Goal: Information Seeking & Learning: Learn about a topic

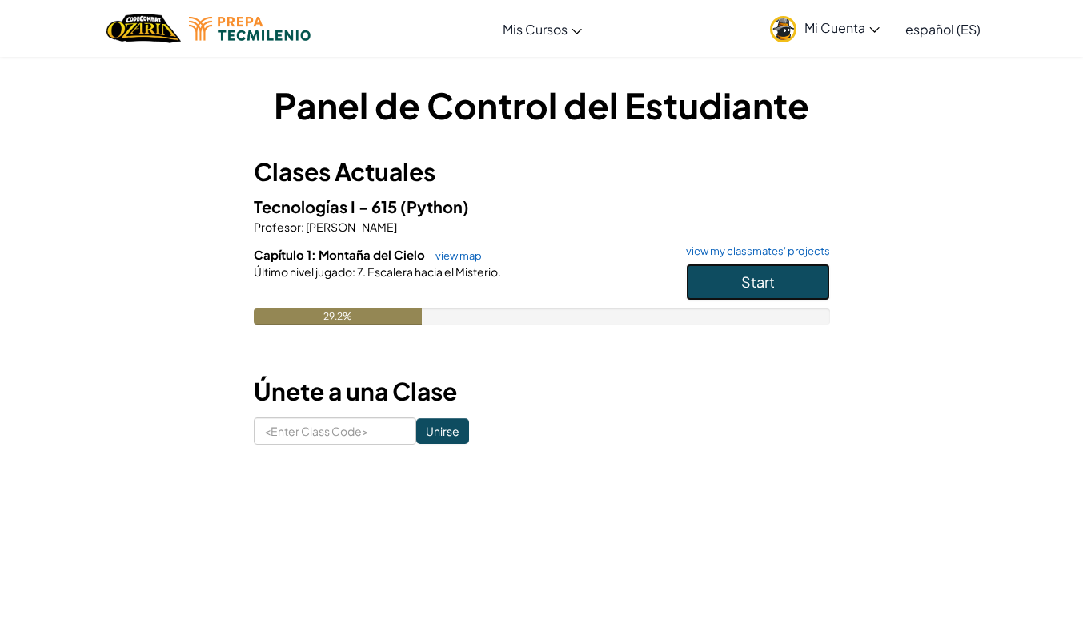
click at [753, 289] on span "Start" at bounding box center [758, 281] width 34 height 18
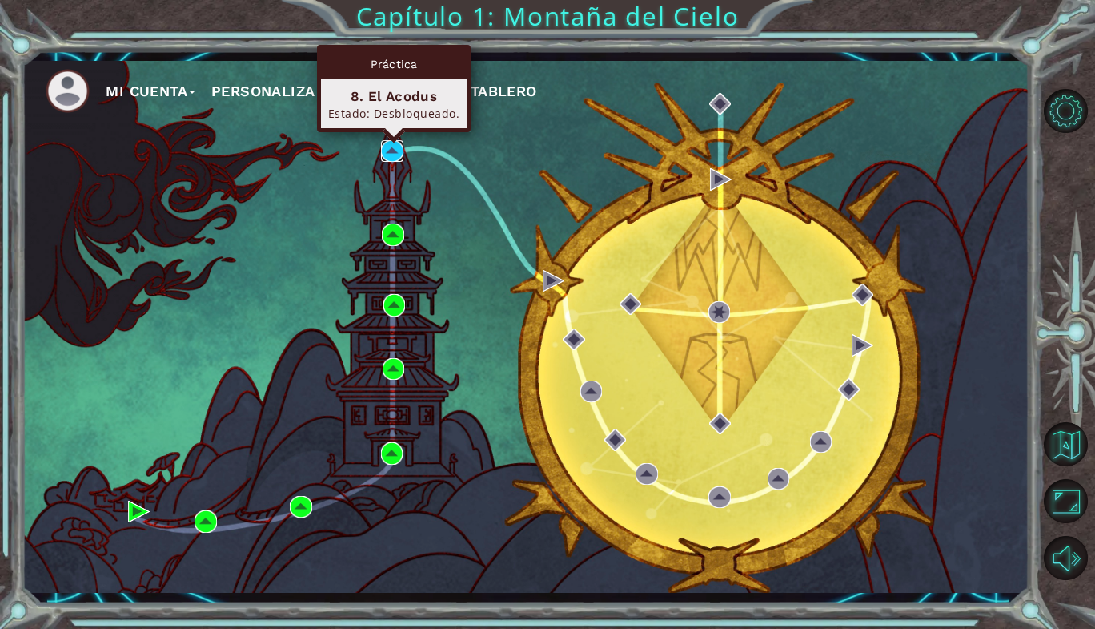
click at [391, 157] on img at bounding box center [392, 151] width 22 height 22
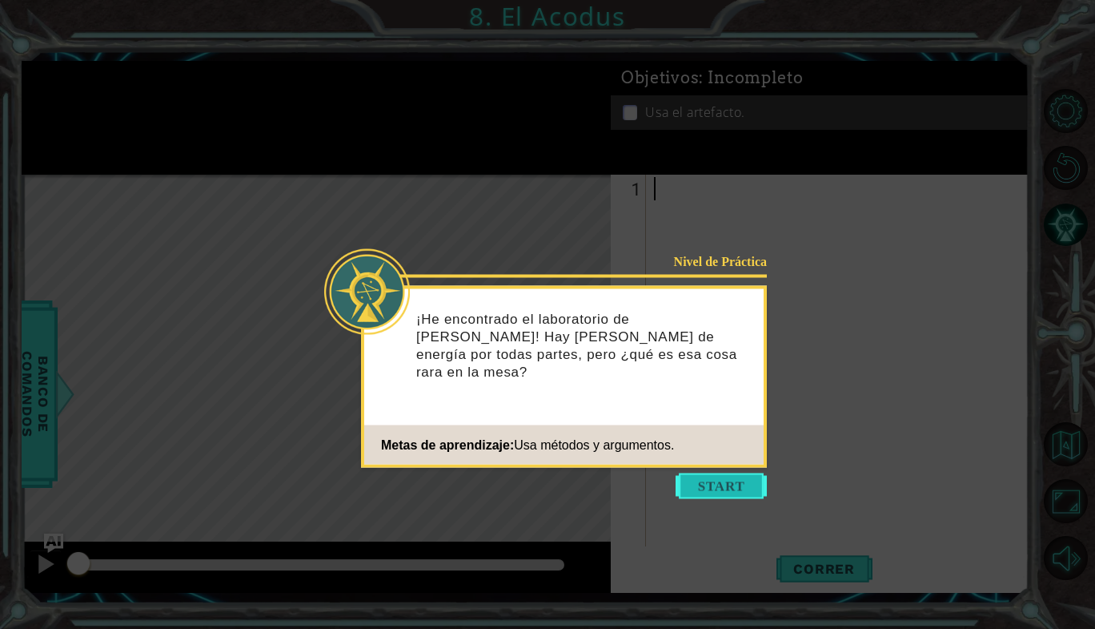
click at [699, 492] on button "Start" at bounding box center [721, 486] width 91 height 26
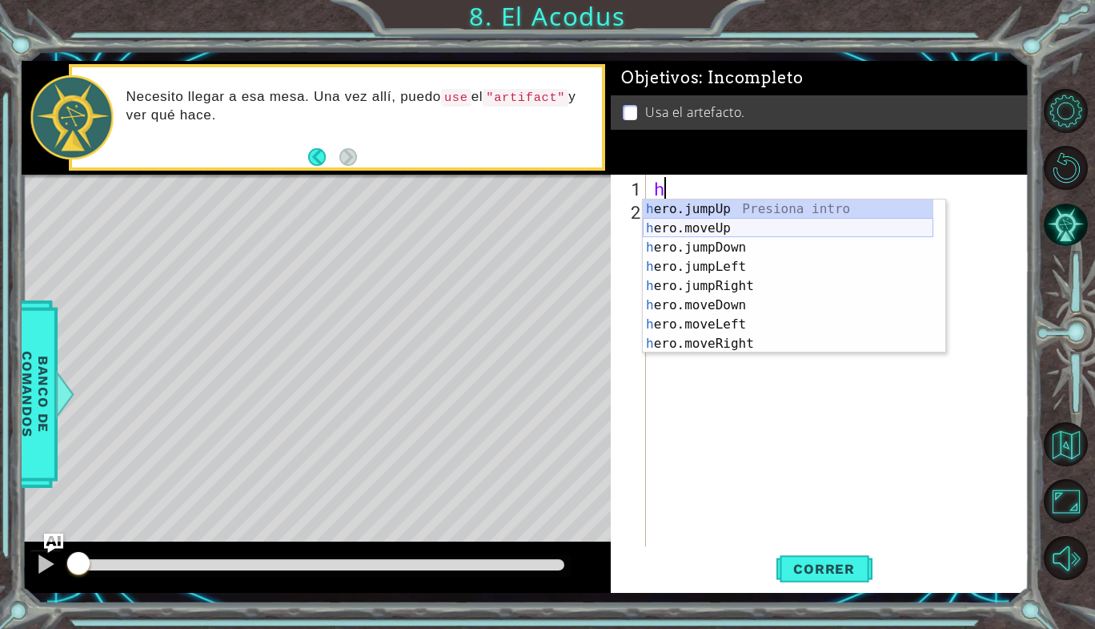
click at [678, 235] on div "h ero.jumpUp Presiona intro h ero.moveUp Presiona intro h ero.jumpDown Presiona…" at bounding box center [788, 295] width 291 height 192
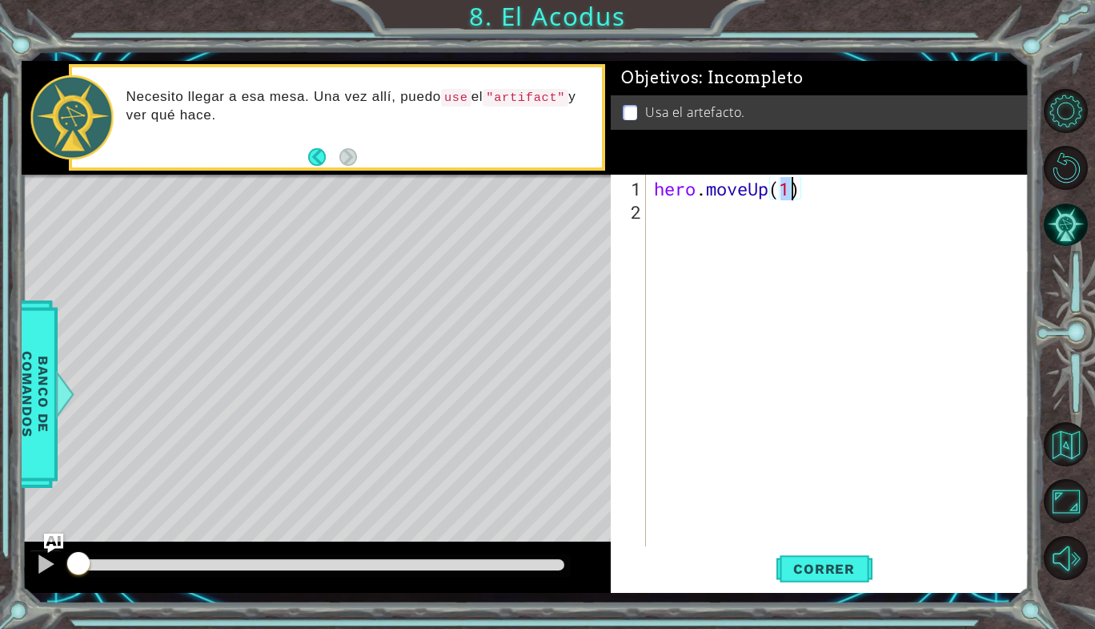
type textarea "hero.moveUp(2)"
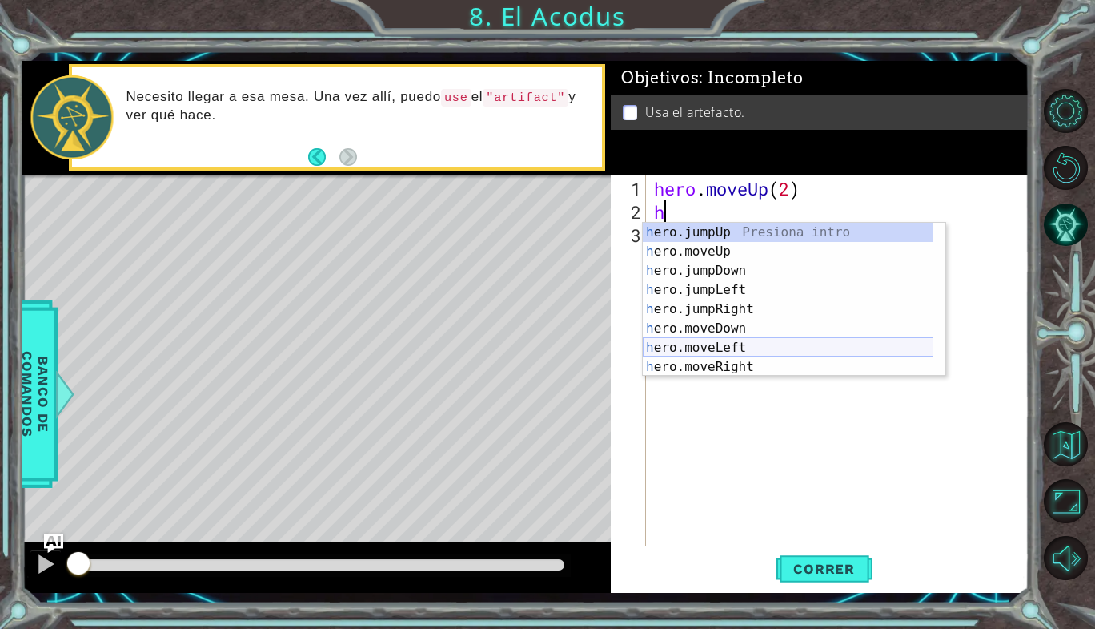
click at [729, 344] on div "h ero.jumpUp Presiona intro h ero.moveUp Presiona intro h ero.jumpDown Presiona…" at bounding box center [788, 319] width 291 height 192
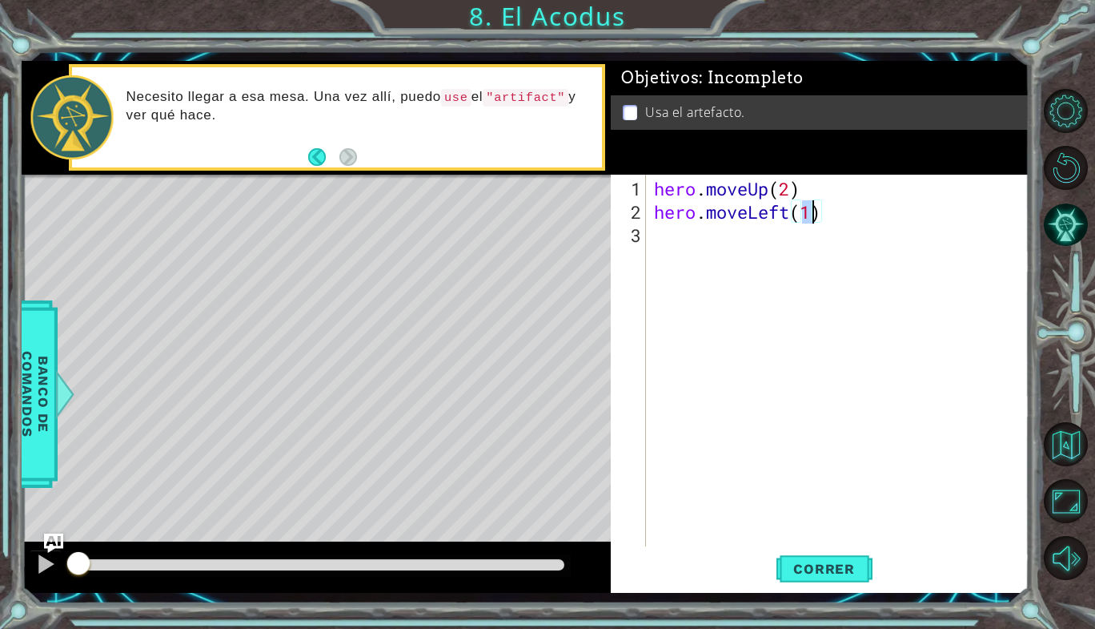
type textarea "hero.moveLeft()"
click at [678, 233] on div "hero . moveUp ( 2 ) hero . moveLeft ( )" at bounding box center [842, 386] width 383 height 418
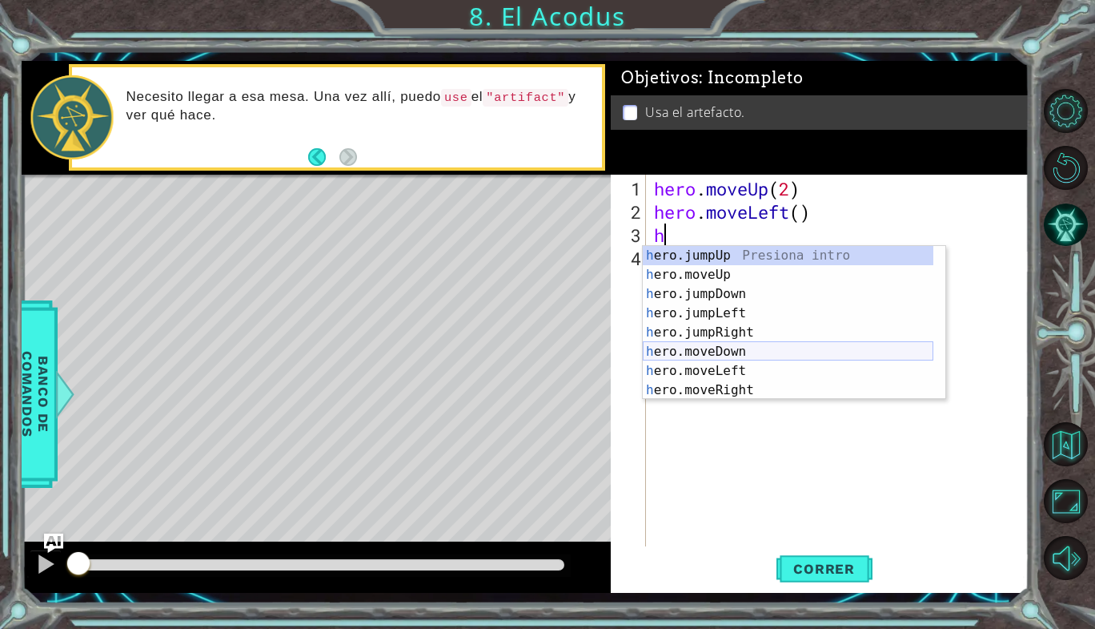
click at [691, 353] on div "h ero.jumpUp Presiona intro h ero.moveUp Presiona intro h ero.jumpDown Presiona…" at bounding box center [788, 342] width 291 height 192
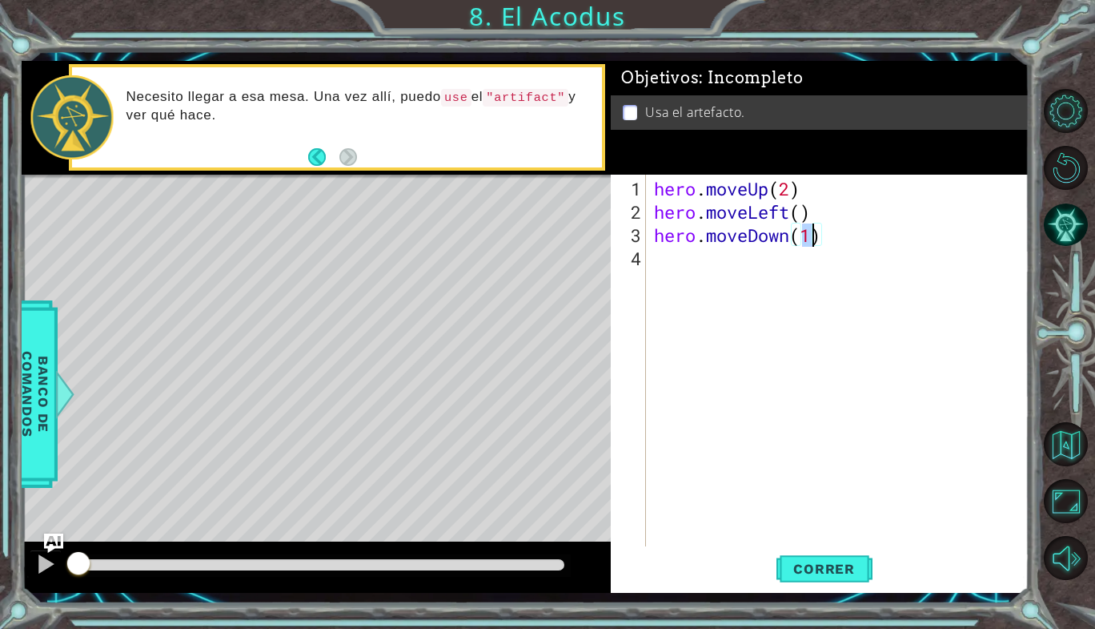
type textarea "hero.moveDown(2)"
click at [665, 275] on div "hero . moveUp ( 2 ) hero . moveLeft ( ) hero . moveDown ( 2 )" at bounding box center [842, 386] width 383 height 418
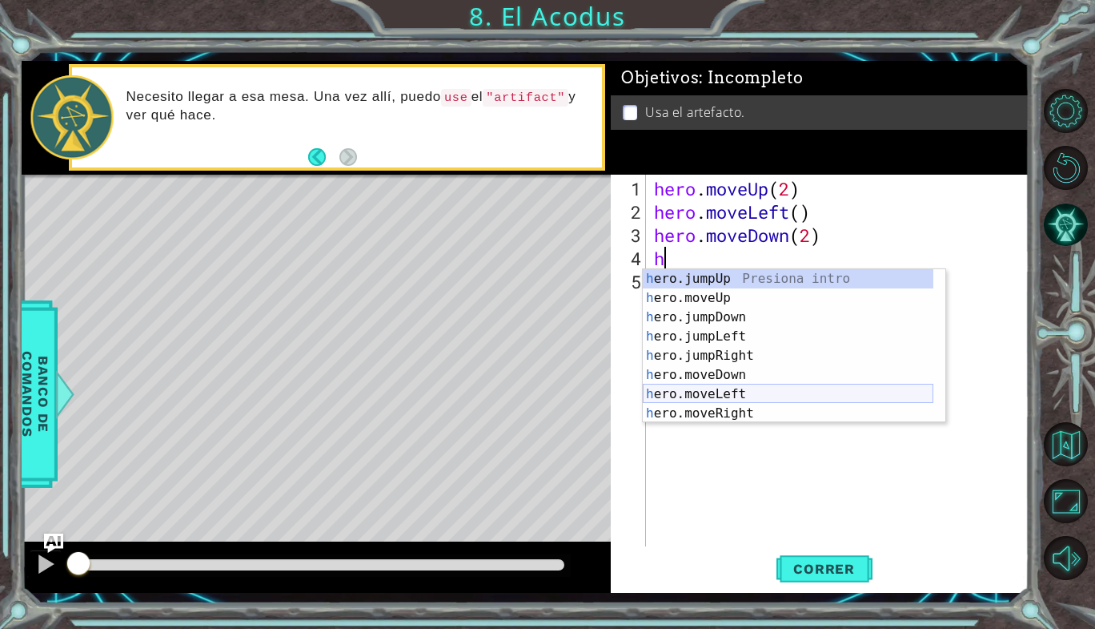
click at [702, 390] on div "h ero.jumpUp Presiona intro h ero.moveUp Presiona intro h ero.jumpDown Presiona…" at bounding box center [788, 365] width 291 height 192
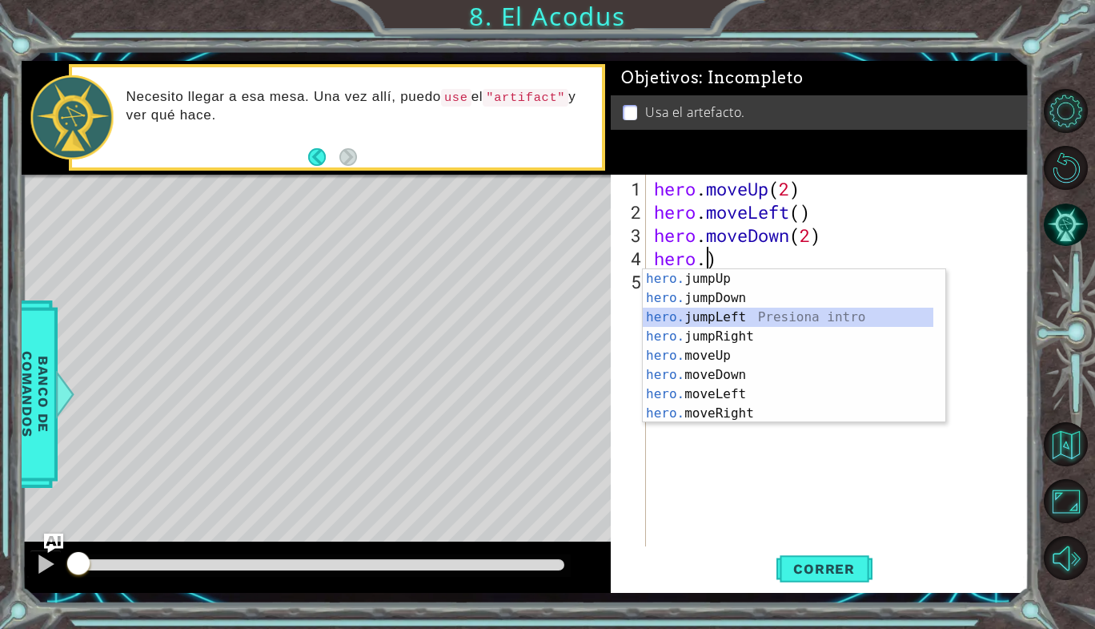
click at [759, 315] on div "hero. jumpUp Presiona intro hero. jumpDown Presiona intro hero. jumpLeft Presio…" at bounding box center [788, 365] width 291 height 192
type textarea "hero.jumpLeft()"
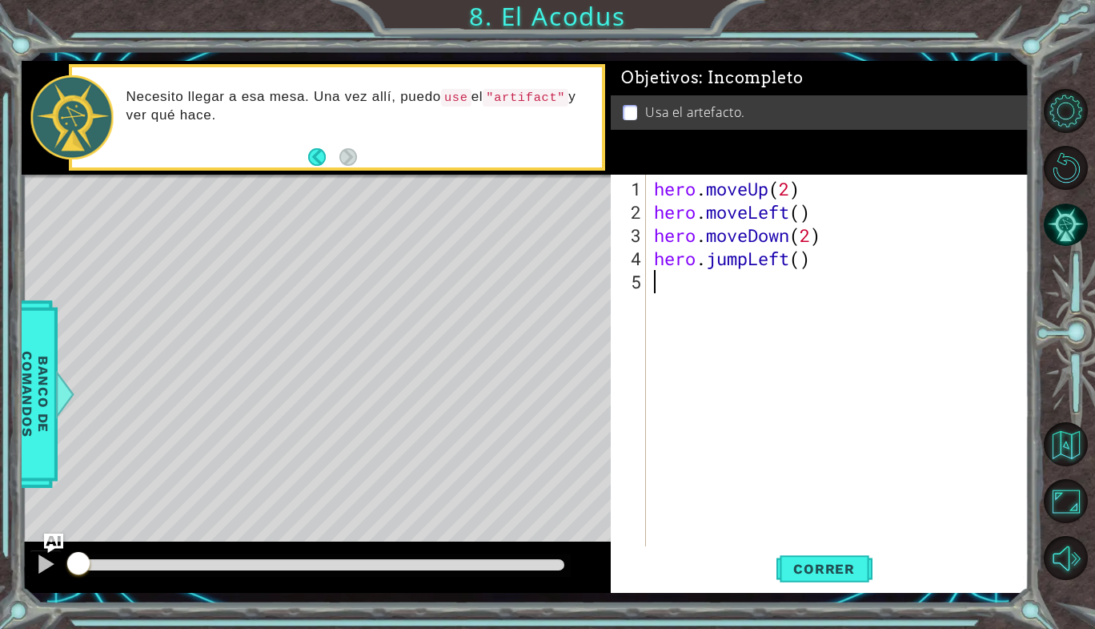
click at [677, 297] on div "hero . moveUp ( 2 ) hero . moveLeft ( ) hero . moveDown ( 2 ) hero . jumpLeft (…" at bounding box center [842, 386] width 383 height 418
click at [801, 571] on span "Correr" at bounding box center [824, 569] width 94 height 16
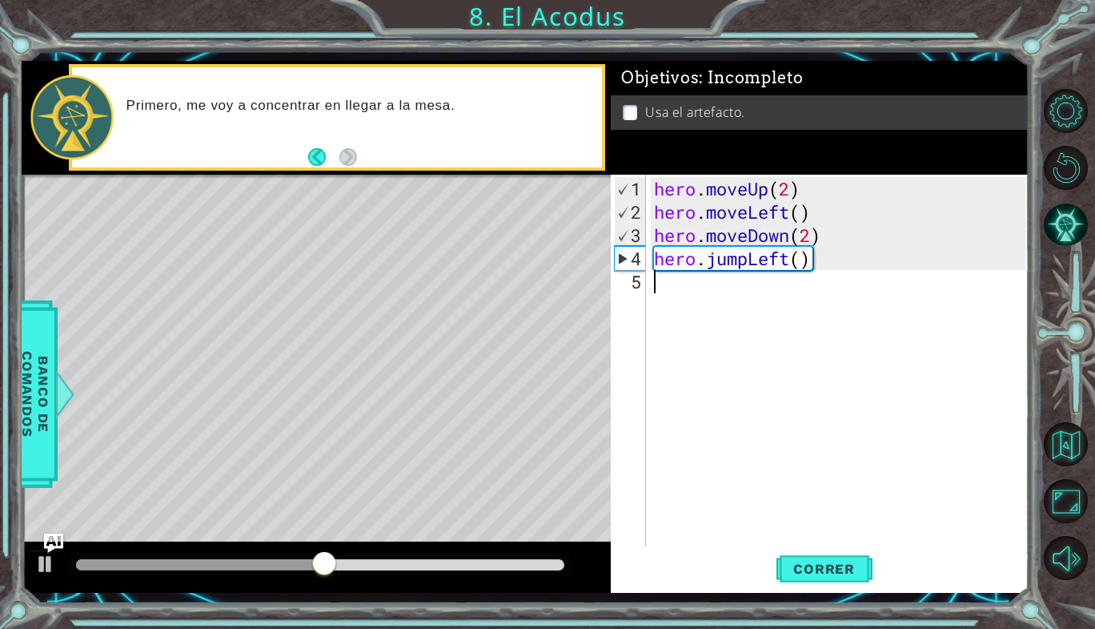
click at [655, 271] on div "hero . moveUp ( 2 ) hero . moveLeft ( ) hero . moveDown ( 2 ) hero . jumpLeft (…" at bounding box center [842, 386] width 383 height 418
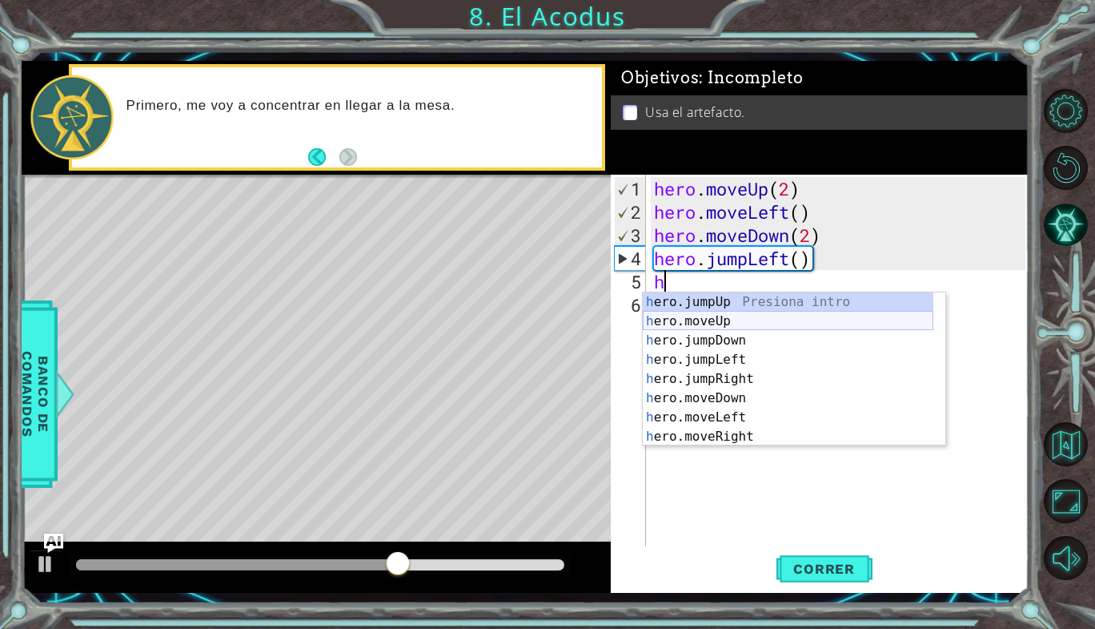
click at [673, 323] on div "h ero.jumpUp Presiona intro h ero.moveUp Presiona intro h ero.jumpDown Presiona…" at bounding box center [788, 388] width 291 height 192
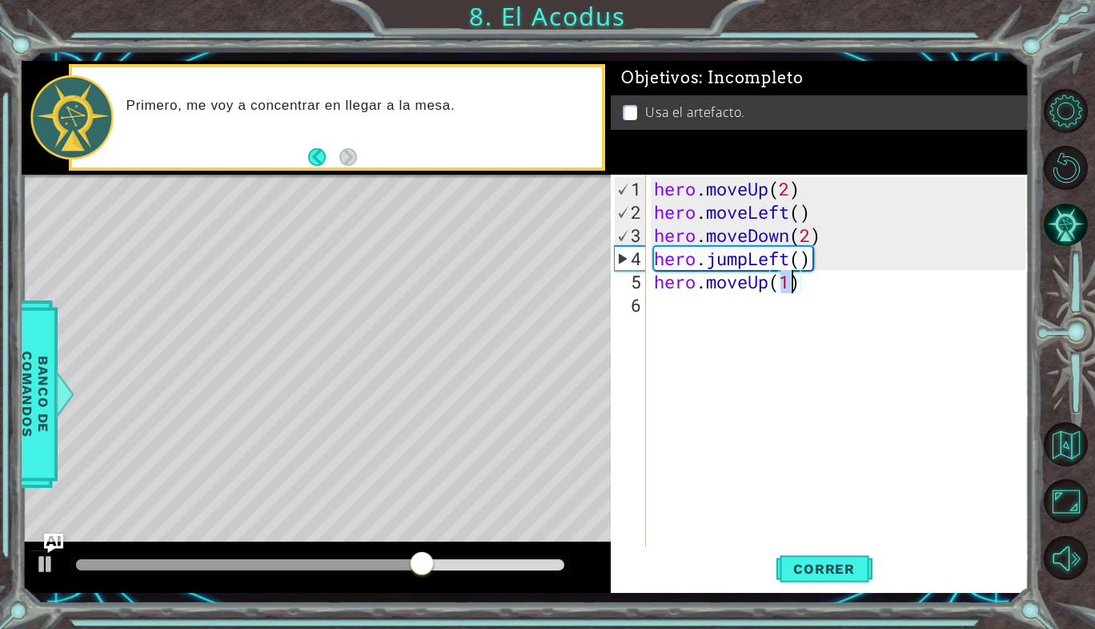
type textarea "hero.moveUp(2)"
click at [673, 323] on div "hero . moveUp ( 2 ) hero . moveLeft ( ) hero . moveDown ( 2 ) hero . jumpLeft (…" at bounding box center [842, 386] width 383 height 418
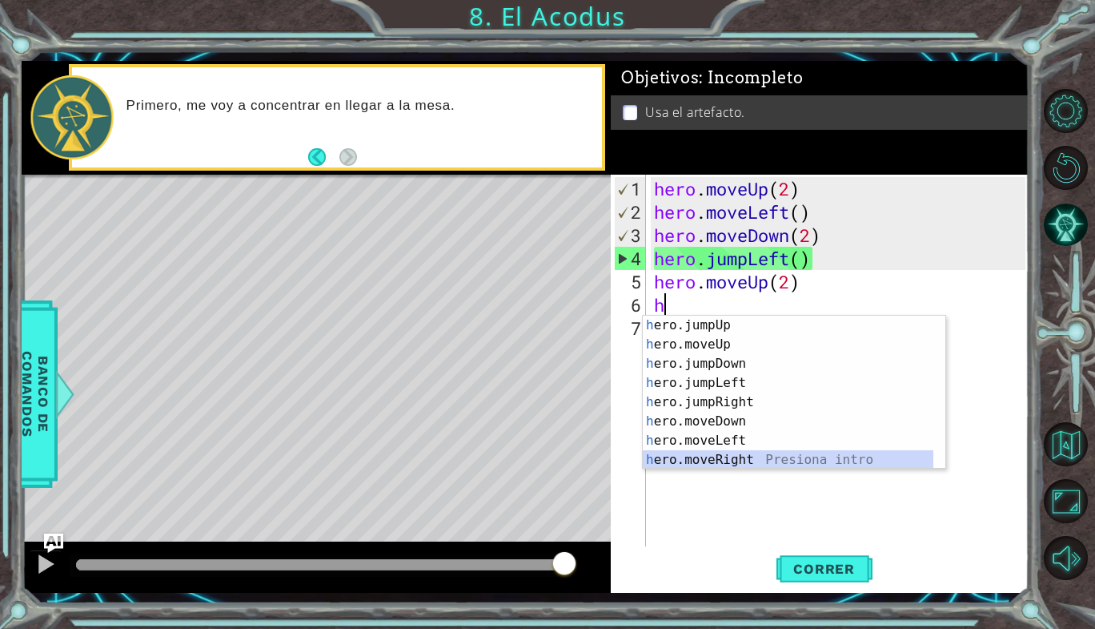
click at [721, 457] on div "h ero.jumpUp Presiona intro h ero.moveUp Presiona intro h ero.jumpDown Presiona…" at bounding box center [788, 411] width 291 height 192
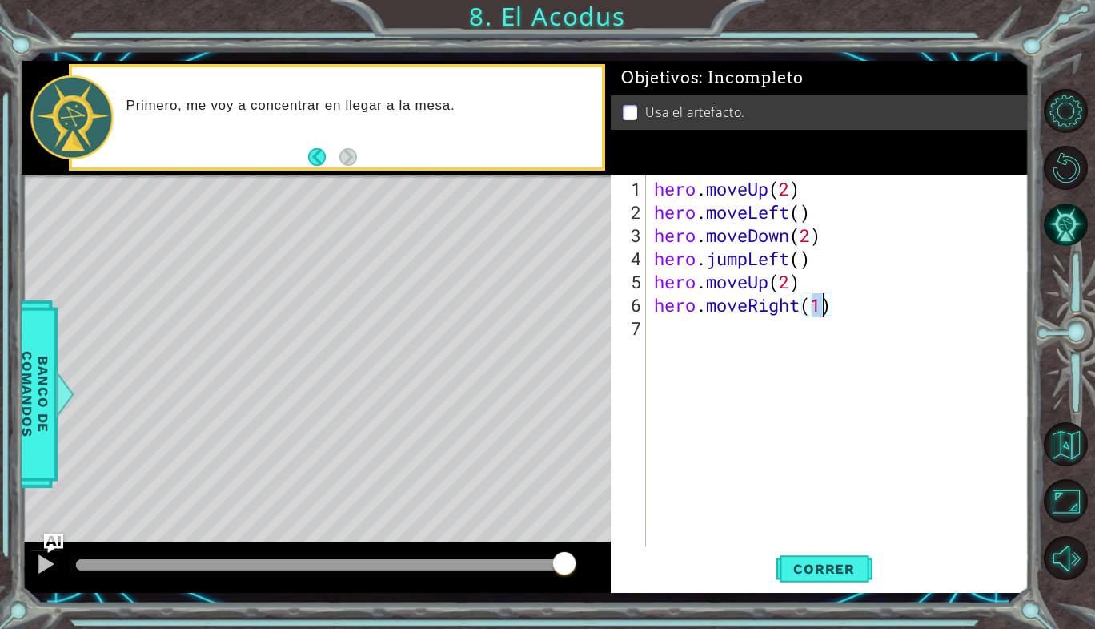
type textarea "hero.moveRight()"
click at [689, 332] on div "hero . moveUp ( 2 ) hero . moveLeft ( ) hero . moveDown ( 2 ) hero . jumpLeft (…" at bounding box center [842, 386] width 383 height 418
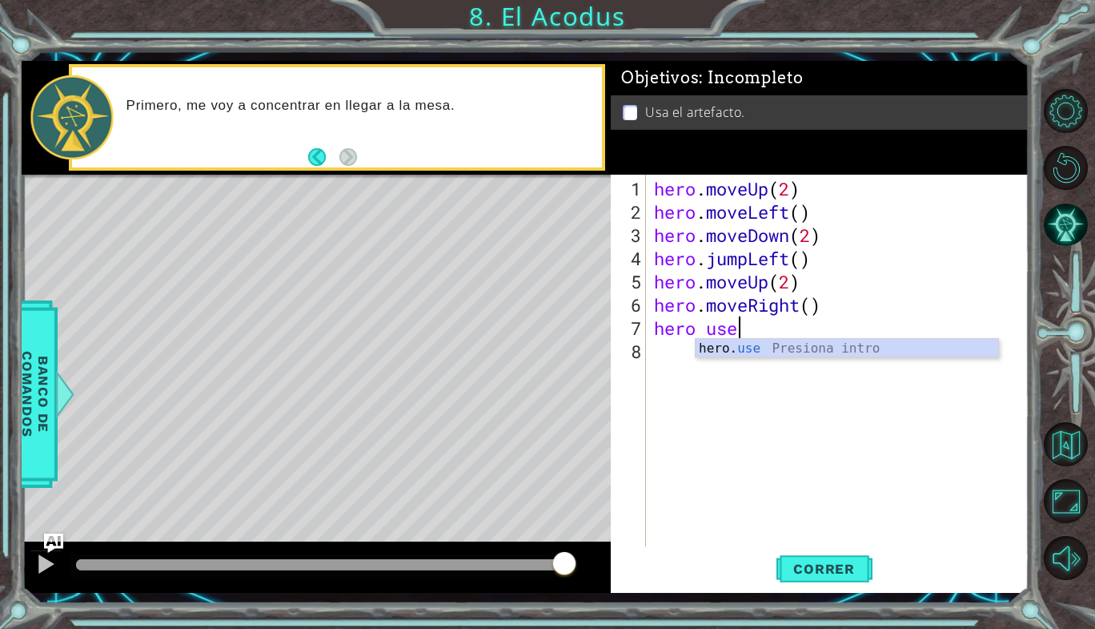
scroll to position [0, 2]
click at [731, 356] on div "hero. use Presiona intro" at bounding box center [847, 368] width 303 height 58
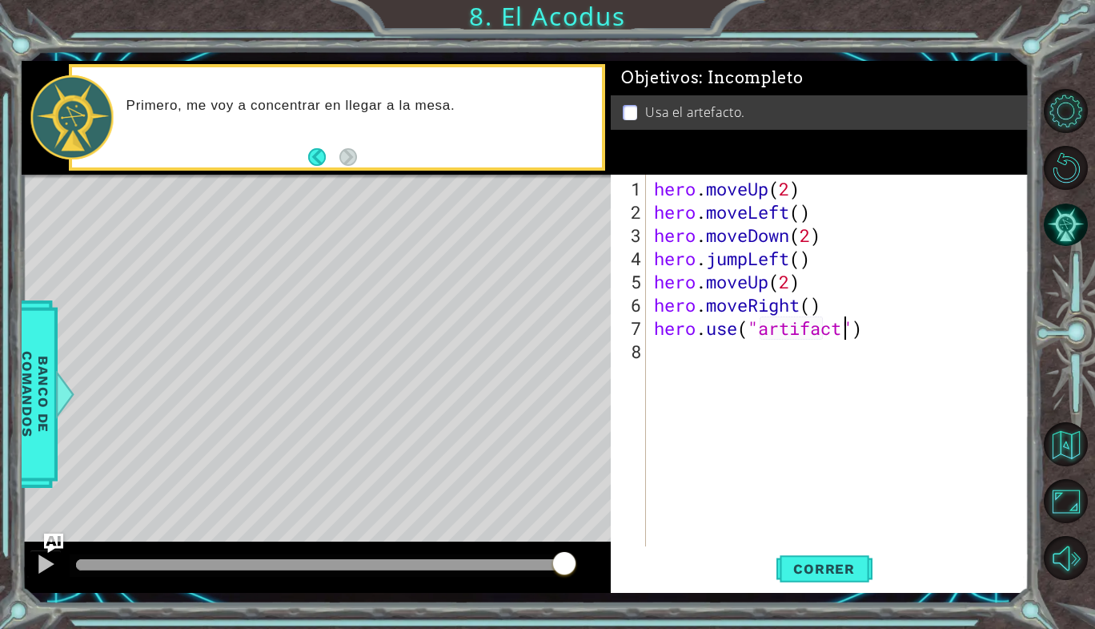
scroll to position [0, 8]
click at [821, 572] on span "Correr" at bounding box center [824, 569] width 94 height 16
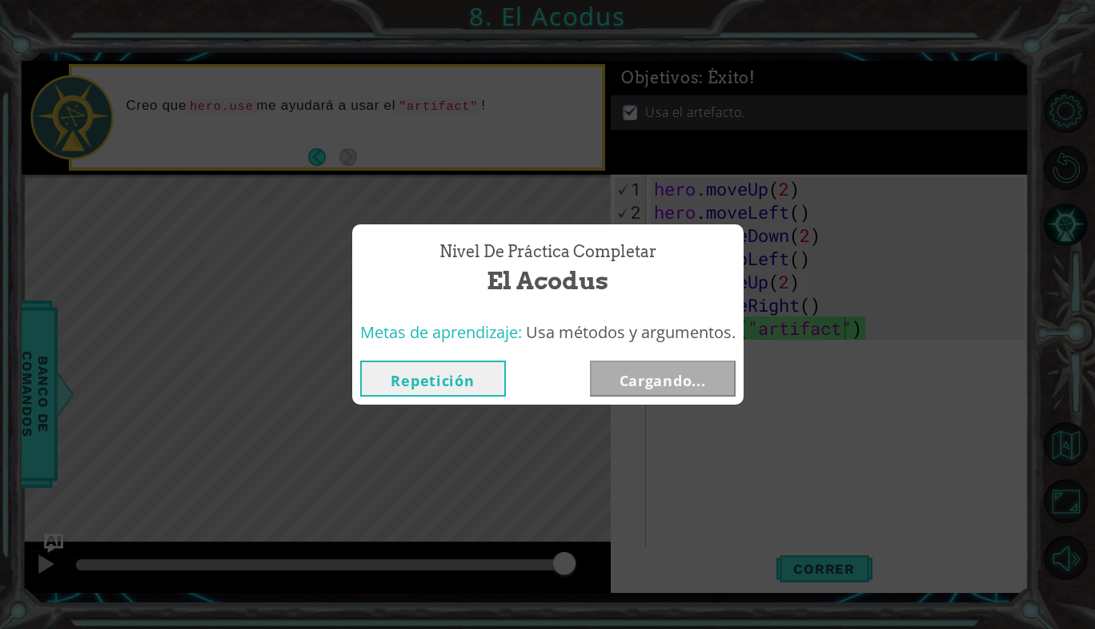
click at [496, 376] on button "Repetición" at bounding box center [433, 378] width 146 height 36
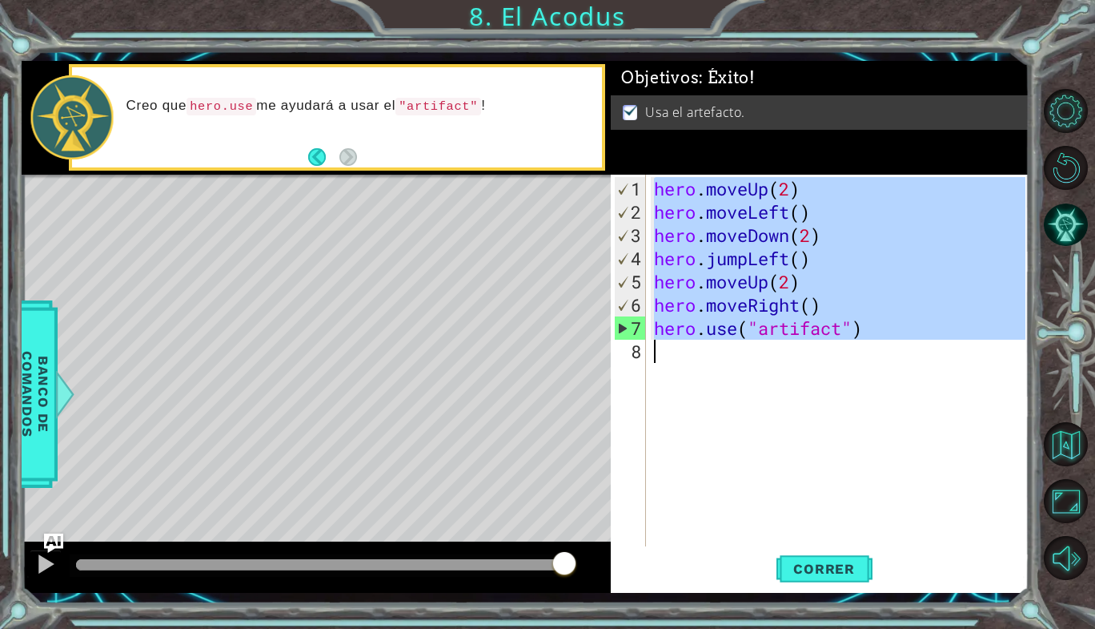
drag, startPoint x: 657, startPoint y: 190, endPoint x: 938, endPoint y: 396, distance: 348.8
click at [938, 396] on div "hero . moveUp ( 2 ) hero . moveLeft ( ) hero . moveDown ( 2 ) hero . jumpLeft (…" at bounding box center [842, 386] width 383 height 418
type textarea "hero.use("artifact")"
click at [938, 396] on div "hero . moveUp ( 2 ) hero . moveLeft ( ) hero . moveDown ( 2 ) hero . jumpLeft (…" at bounding box center [838, 361] width 375 height 372
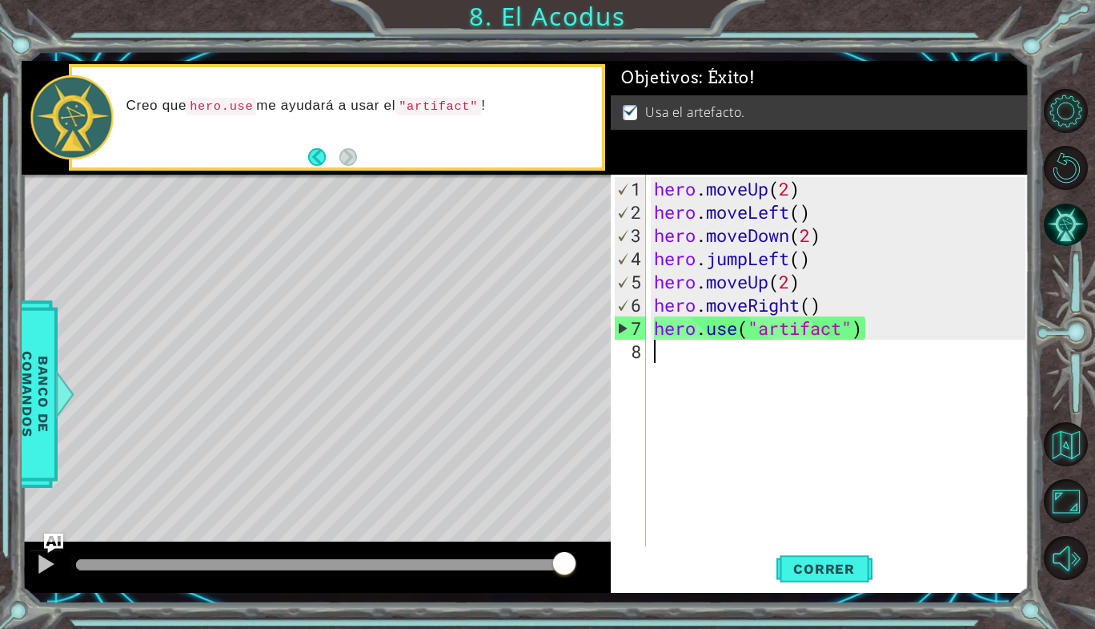
scroll to position [0, 0]
click at [741, 203] on div "hero . moveUp ( 2 ) hero . moveLeft ( ) hero . moveDown ( 2 ) hero . jumpLeft (…" at bounding box center [842, 386] width 383 height 418
type textarea "hero.moveLeft()"
click at [1071, 563] on button "Silencio" at bounding box center [1066, 558] width 44 height 44
click at [848, 453] on div "hero . moveUp ( 2 ) hero . moveLeft ( ) hero . moveDown ( 2 ) hero . jumpLeft (…" at bounding box center [842, 386] width 383 height 418
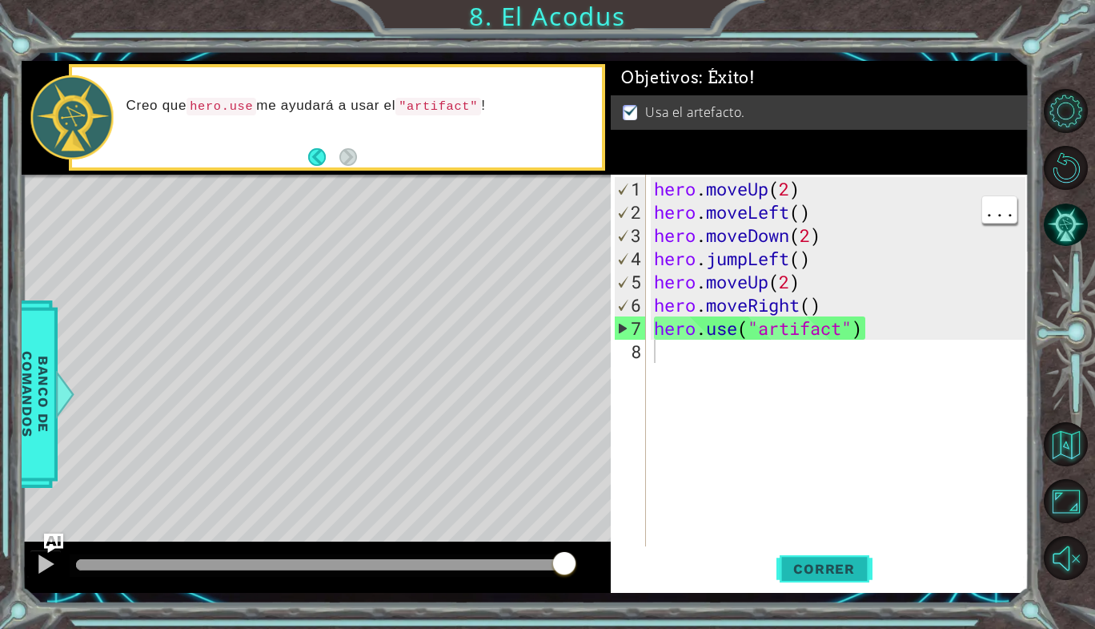
click at [822, 566] on span "Correr" at bounding box center [824, 569] width 94 height 16
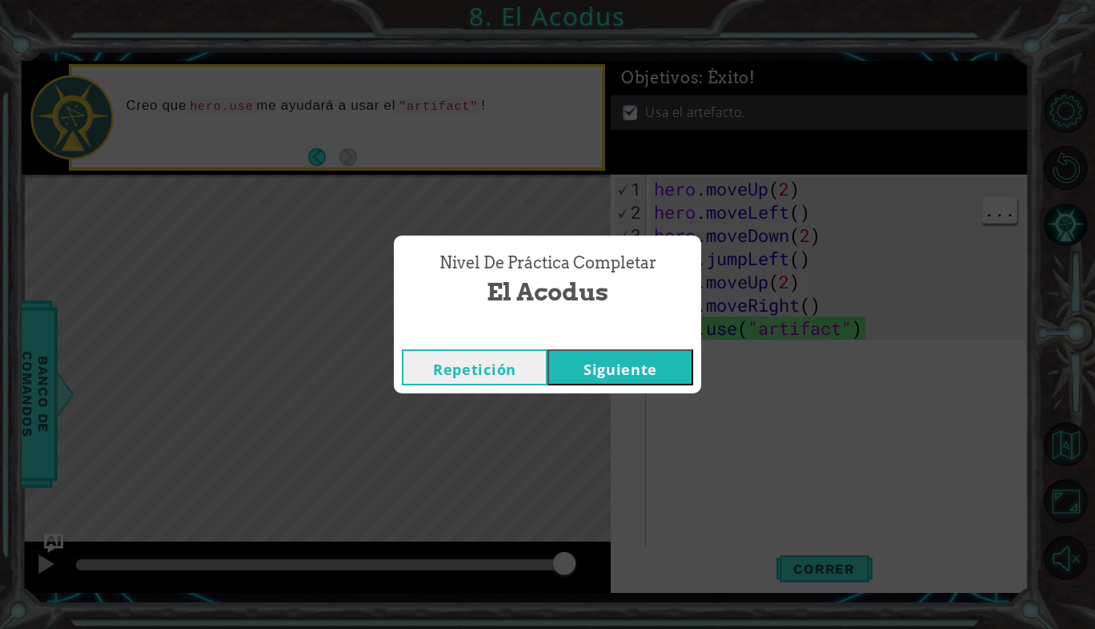
click at [649, 368] on button "Siguiente" at bounding box center [621, 367] width 146 height 36
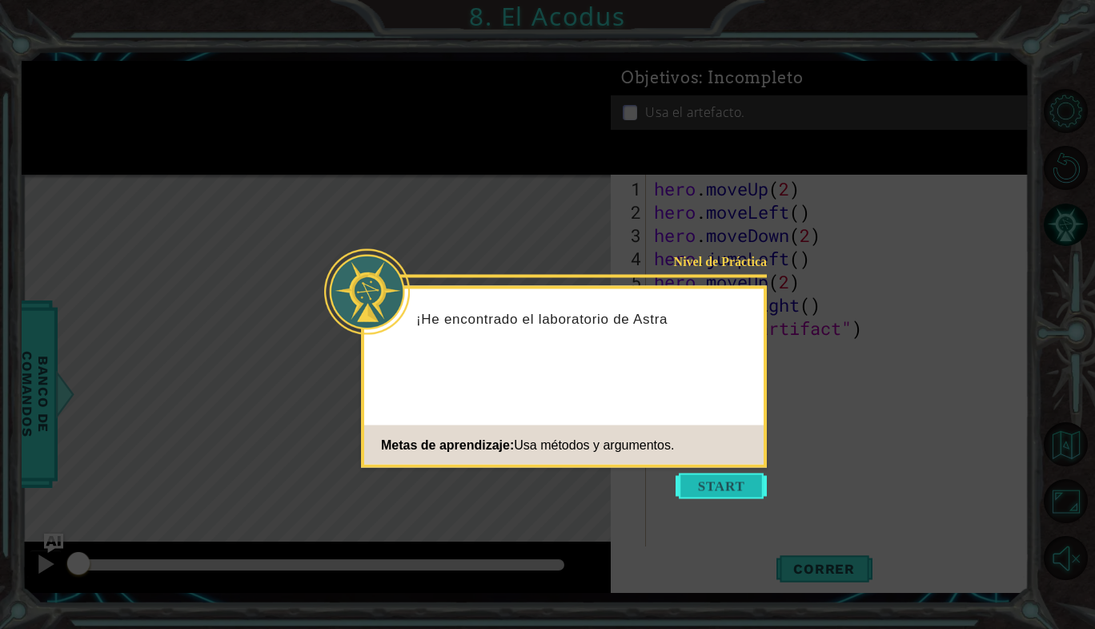
click at [710, 484] on button "Start" at bounding box center [721, 486] width 91 height 26
